Goal: Find specific page/section: Find specific page/section

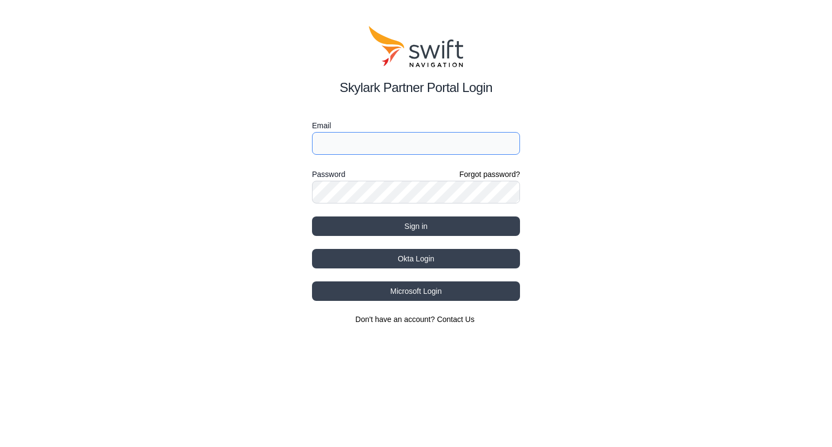
click at [419, 150] on input "Email" at bounding box center [416, 143] width 208 height 23
click at [420, 176] on div "Password Forgot password?" at bounding box center [416, 174] width 208 height 13
click at [414, 176] on div "Password Forgot password?" at bounding box center [416, 174] width 208 height 13
click at [371, 133] on input "Email" at bounding box center [416, 143] width 208 height 23
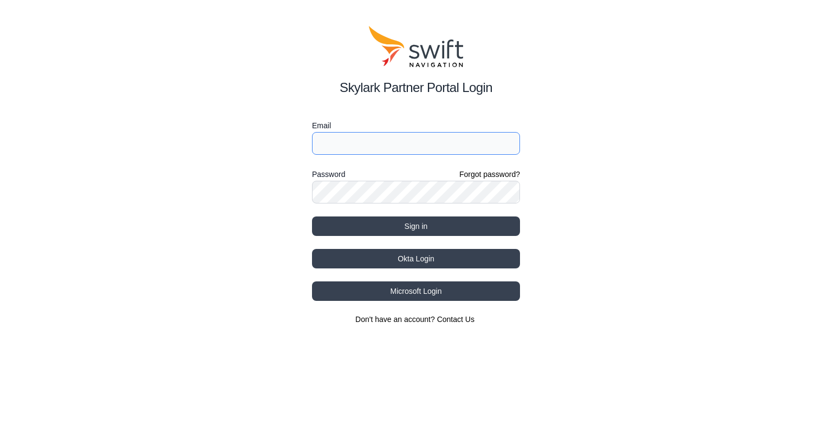
type input "[EMAIL_ADDRESS][DOMAIN_NAME]"
click at [312, 217] on button "Sign in" at bounding box center [416, 226] width 208 height 19
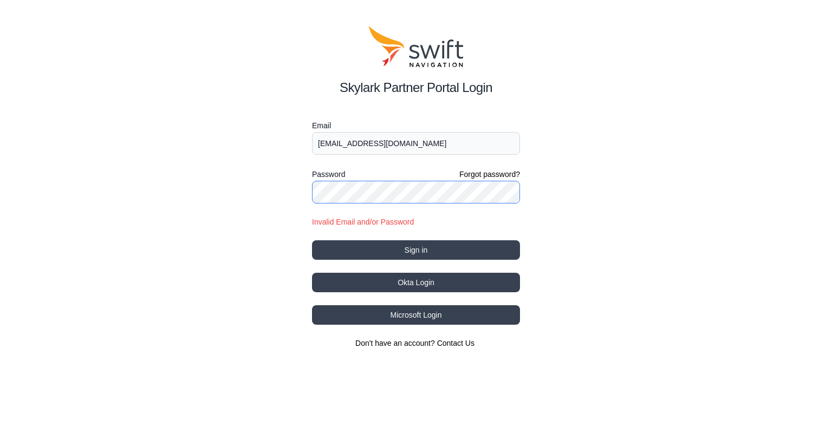
click at [312, 240] on button "Sign in" at bounding box center [416, 249] width 208 height 19
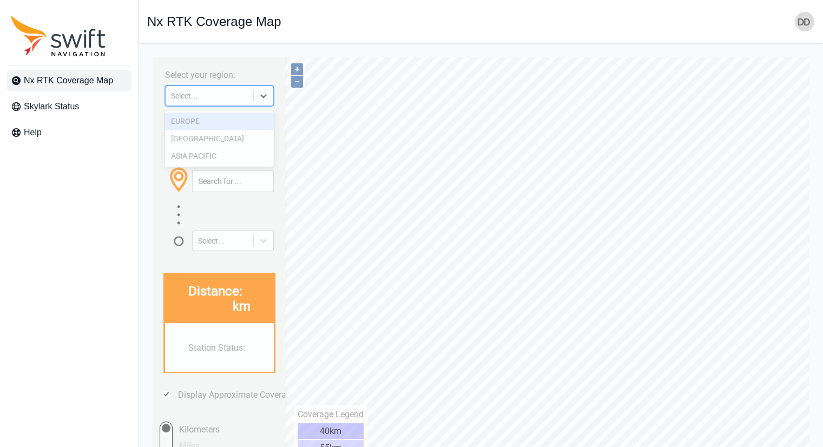
click at [265, 94] on icon at bounding box center [263, 95] width 11 height 11
click at [203, 139] on div "[GEOGRAPHIC_DATA]" at bounding box center [219, 138] width 109 height 17
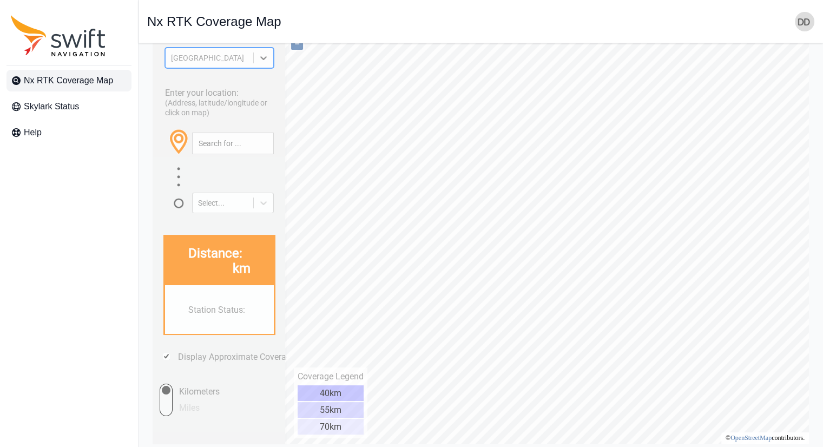
scroll to position [38, 0]
click at [271, 60] on div at bounding box center [263, 57] width 19 height 19
click at [226, 85] on div "EUROPE" at bounding box center [219, 82] width 109 height 17
click at [213, 86] on div "Enter your location: (Address, latitude/longitude or click on map) Select..." at bounding box center [219, 146] width 123 height 133
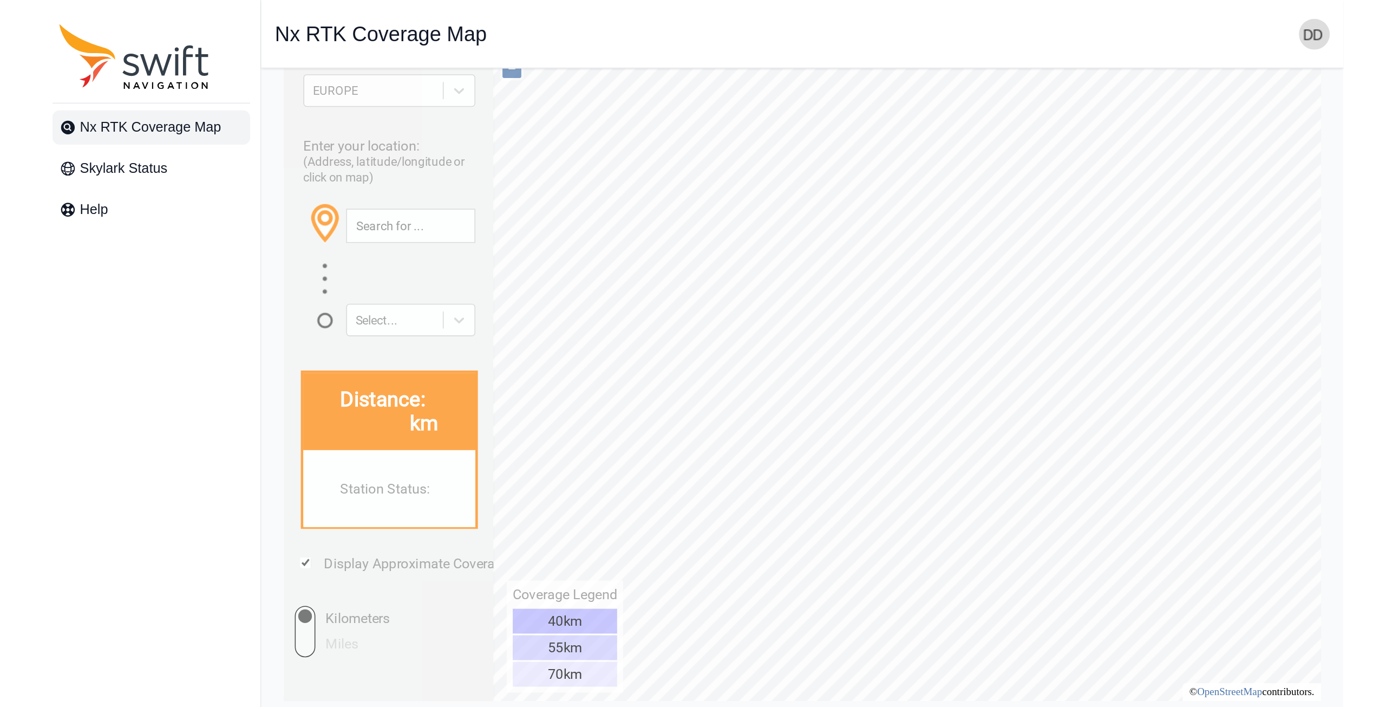
scroll to position [0, 0]
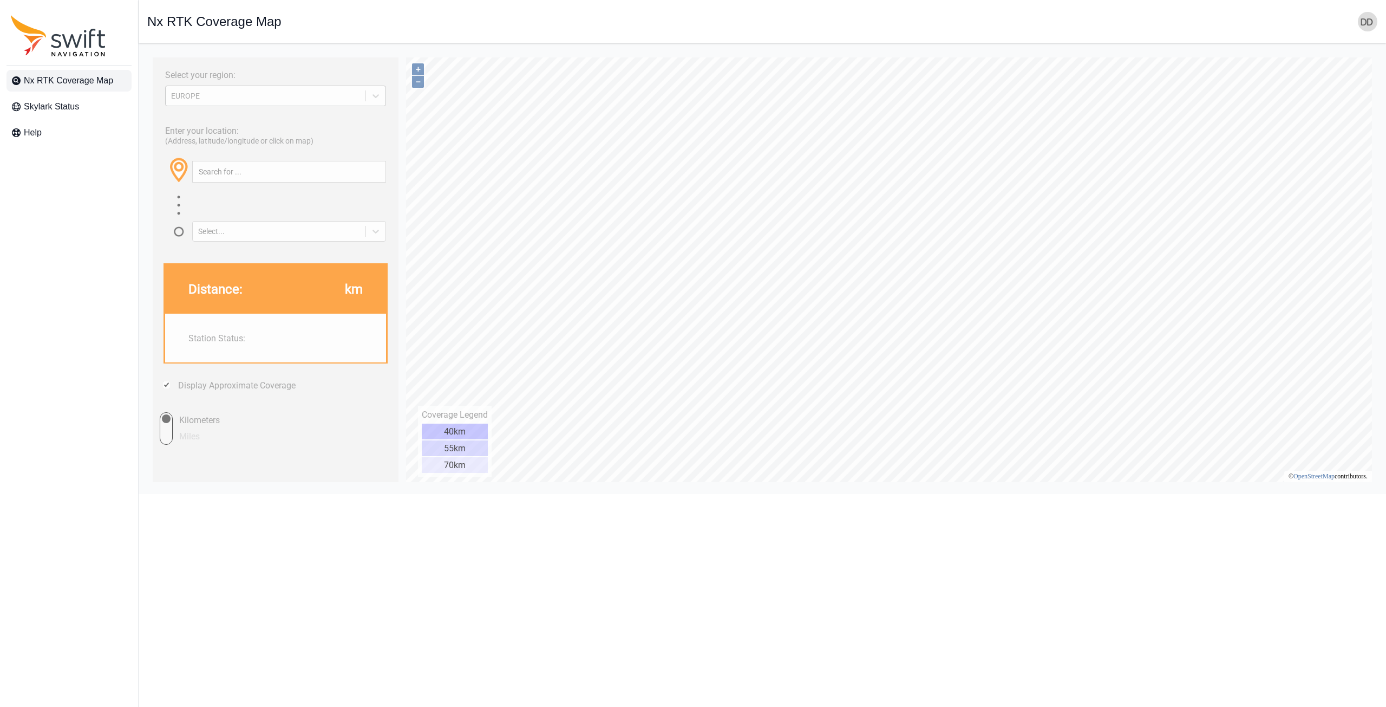
click at [365, 99] on div "EUROPE" at bounding box center [266, 95] width 200 height 11
click at [266, 135] on div "[GEOGRAPHIC_DATA]" at bounding box center [276, 137] width 222 height 17
